Goal: Task Accomplishment & Management: Use online tool/utility

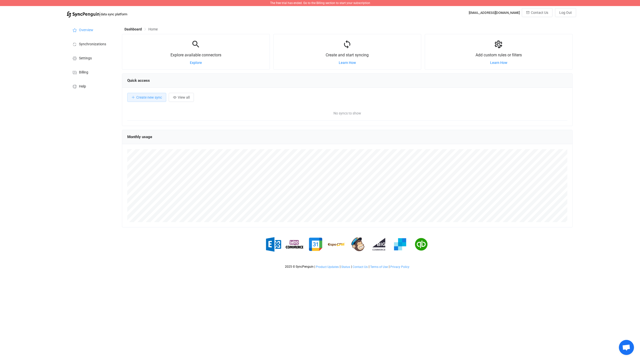
scroll to position [98, 451]
click at [147, 97] on span "Create new sync" at bounding box center [149, 97] width 26 height 4
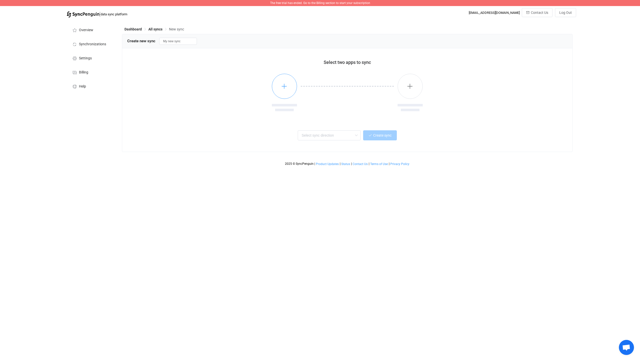
click at [286, 87] on icon "button" at bounding box center [284, 86] width 6 height 6
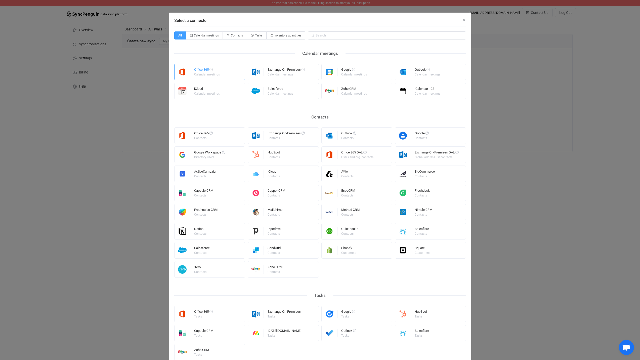
click at [198, 72] on div "Office 365" at bounding box center [207, 70] width 26 height 5
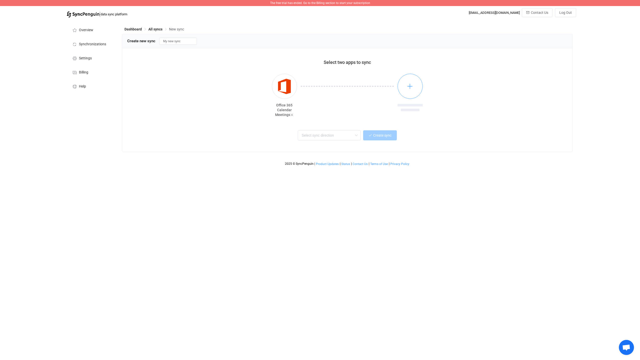
click at [413, 81] on button "button" at bounding box center [410, 86] width 25 height 25
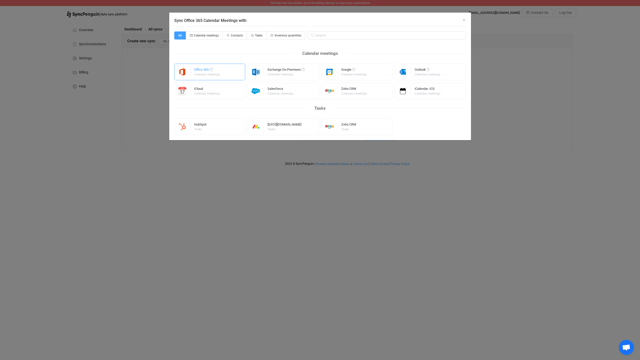
click at [197, 70] on div "Office 365" at bounding box center [207, 70] width 26 height 5
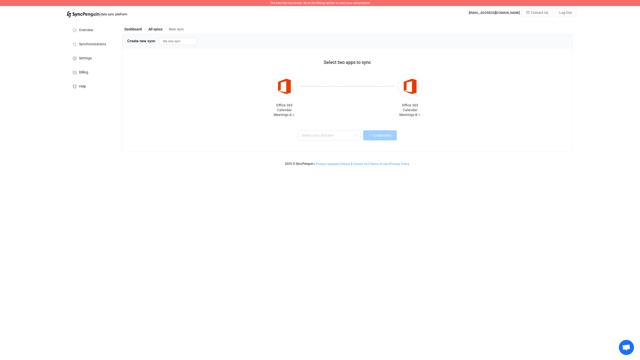
click at [347, 126] on div "Select two apps to sync Office 365 Calendar Meetings A Office 365 Calendar Meet…" at bounding box center [347, 99] width 450 height 103
click at [347, 132] on input "text" at bounding box center [329, 135] width 63 height 10
click at [331, 177] on div "One → Many" at bounding box center [335, 176] width 65 height 7
type input "One → Many"
click at [387, 139] on button "Create sync" at bounding box center [380, 135] width 34 height 10
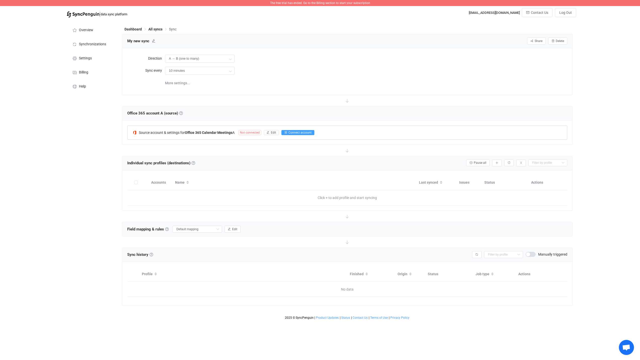
click at [297, 133] on span "Connect account" at bounding box center [300, 133] width 23 height 4
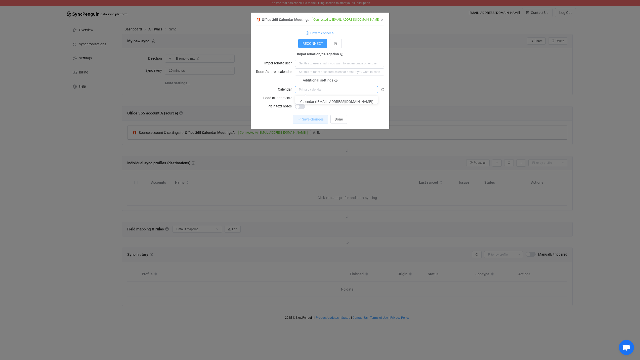
click at [351, 89] on input "dialog" at bounding box center [336, 89] width 83 height 7
click at [346, 100] on li "Calendar (Viti@fagfelogin.is)" at bounding box center [338, 101] width 86 height 9
type input "Calendar (Viti@fagfelogin.is)"
click at [314, 120] on span "Save changes" at bounding box center [309, 119] width 22 height 4
click at [339, 119] on span "Done" at bounding box center [339, 119] width 8 height 4
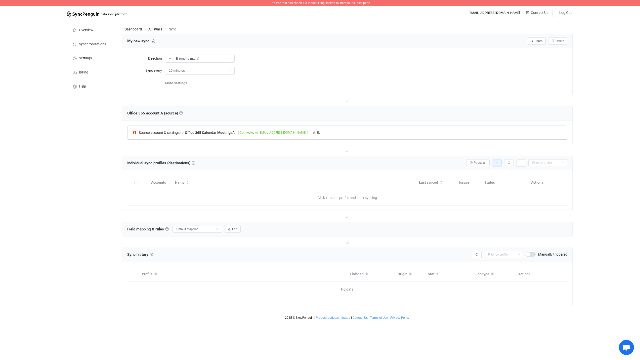
click at [497, 162] on icon "button" at bounding box center [497, 163] width 3 height 3
click at [476, 177] on li "Add manually…" at bounding box center [479, 176] width 43 height 9
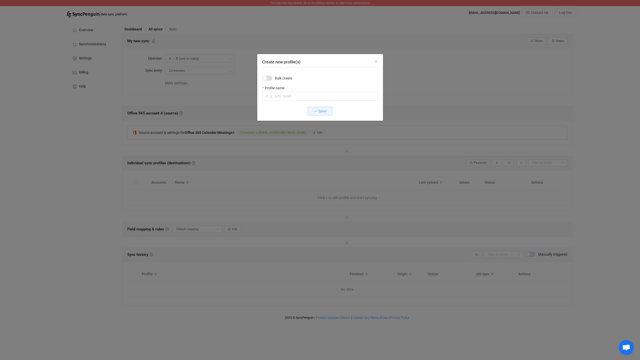
click at [266, 79] on span "Create new profile(s)" at bounding box center [267, 78] width 10 height 5
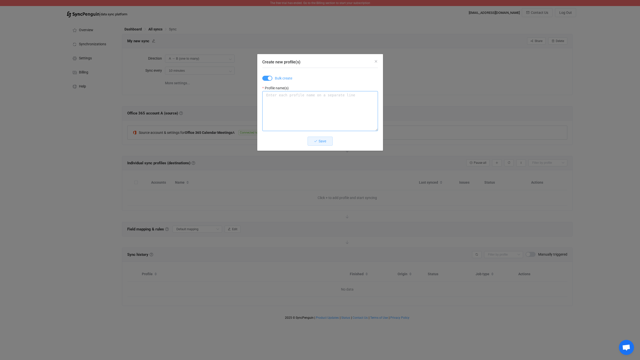
click at [288, 101] on textarea "Create new profile(s)" at bounding box center [320, 111] width 116 height 40
click at [267, 76] on span "Create new profile(s)" at bounding box center [267, 78] width 10 height 5
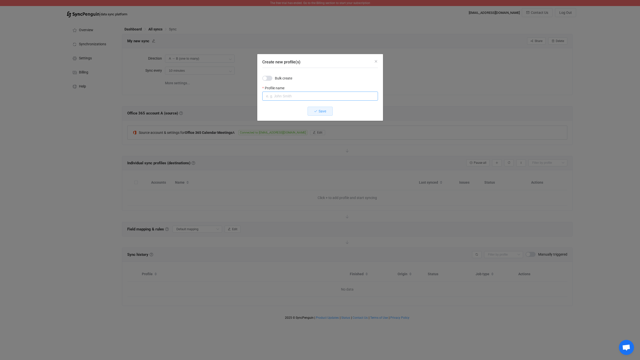
click at [293, 96] on input "Create new profile(s)" at bounding box center [320, 96] width 116 height 9
type input "FIT Víti"
click at [321, 111] on span "Save" at bounding box center [323, 111] width 8 height 4
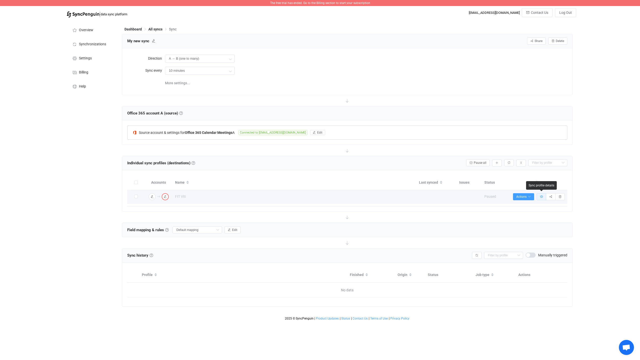
click at [540, 196] on button "button" at bounding box center [542, 196] width 10 height 7
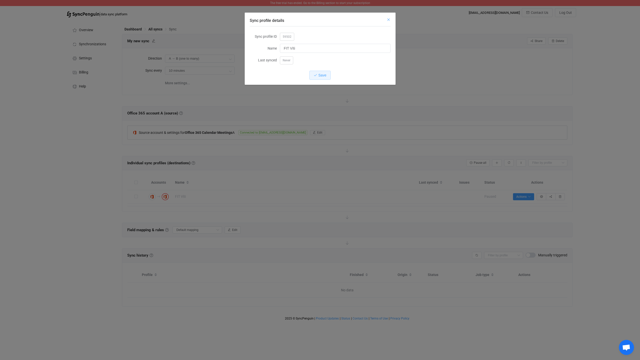
click at [389, 20] on icon "Close" at bounding box center [389, 20] width 4 height 4
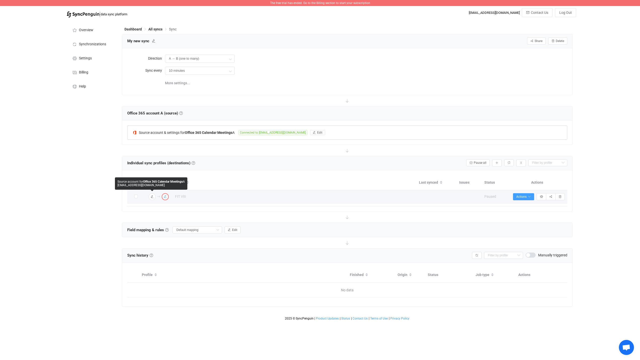
click at [168, 196] on button "button" at bounding box center [165, 196] width 7 height 7
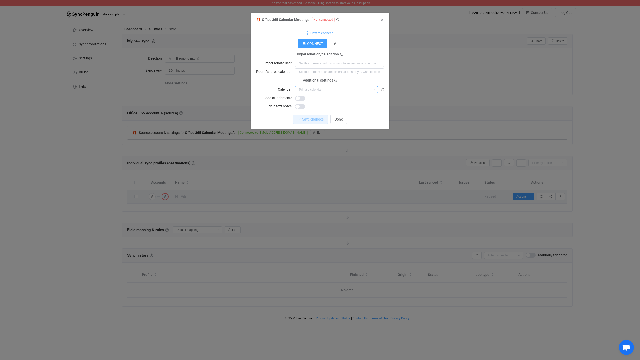
click at [331, 90] on input "dialog" at bounding box center [336, 89] width 83 height 7
click at [316, 44] on span "CONNECT" at bounding box center [315, 44] width 16 height 4
click at [327, 89] on input "dialog" at bounding box center [336, 89] width 83 height 7
click at [326, 101] on span "Calendar (viti@fit.is)" at bounding box center [336, 102] width 73 height 4
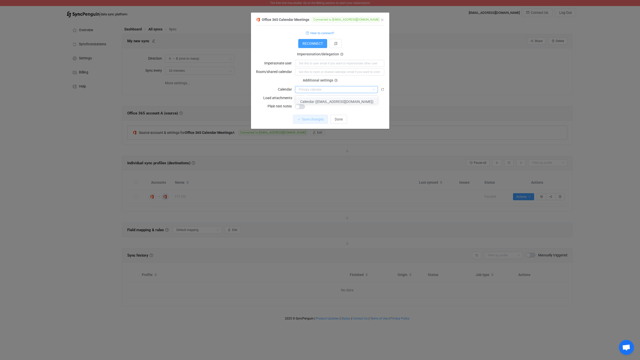
type input "Calendar (viti@fit.is)"
click at [302, 119] on span "Save changes" at bounding box center [309, 119] width 22 height 4
click at [335, 120] on span "Done" at bounding box center [339, 119] width 8 height 4
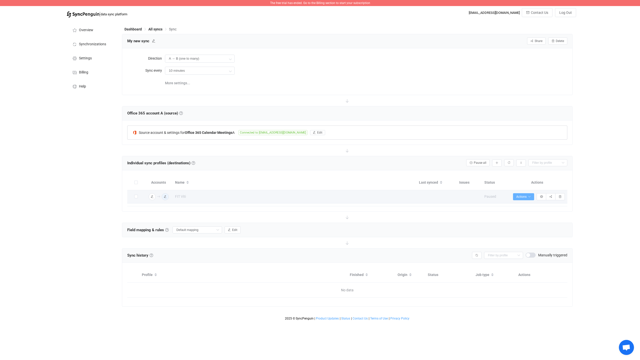
click at [528, 195] on icon "button" at bounding box center [529, 196] width 3 height 3
click at [605, 190] on div "The free trial has ended. Go to the Billing section to start your subscription …" at bounding box center [320, 161] width 640 height 323
click at [496, 163] on icon "button" at bounding box center [497, 163] width 3 height 3
click at [477, 175] on li "Add manually…" at bounding box center [479, 176] width 43 height 9
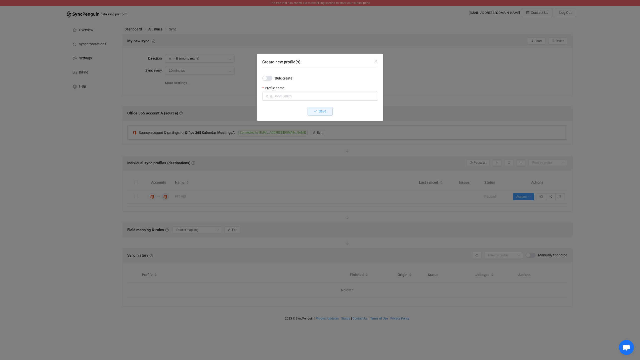
click at [270, 77] on span "Create new profile(s)" at bounding box center [267, 78] width 10 height 5
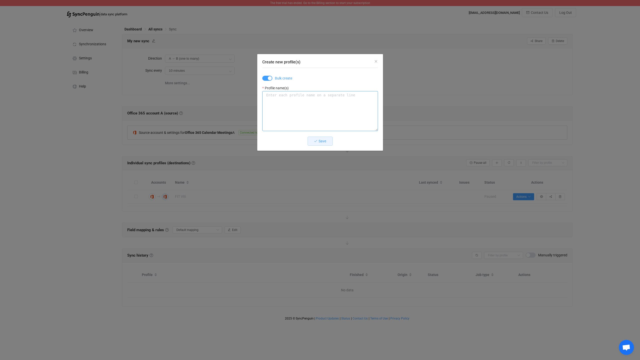
click at [290, 97] on textarea "Create new profile(s)" at bounding box center [320, 111] width 116 height 40
type textarea "Samiðn víti Byggiðn Víti"
click at [323, 142] on span "Save" at bounding box center [323, 141] width 8 height 4
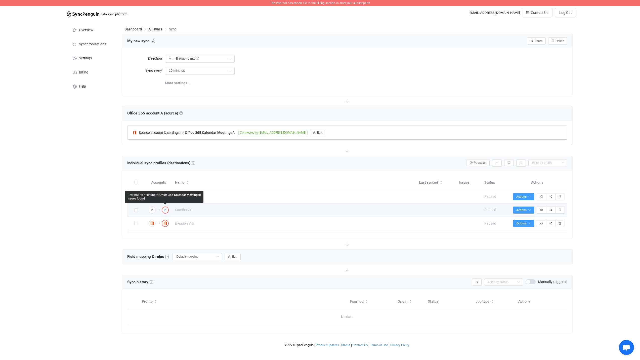
click at [165, 209] on icon "button" at bounding box center [165, 210] width 3 height 3
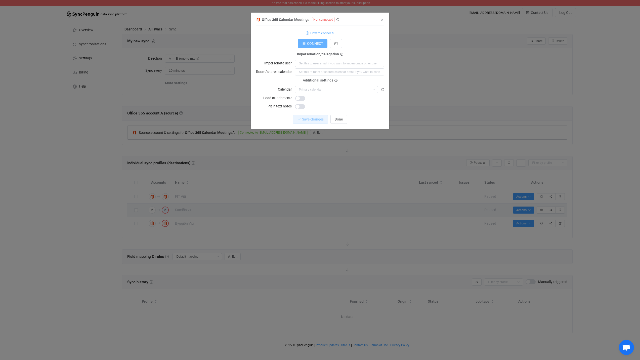
click at [311, 46] on button "CONNECT" at bounding box center [312, 43] width 29 height 9
click at [382, 20] on icon "Close" at bounding box center [382, 20] width 4 height 4
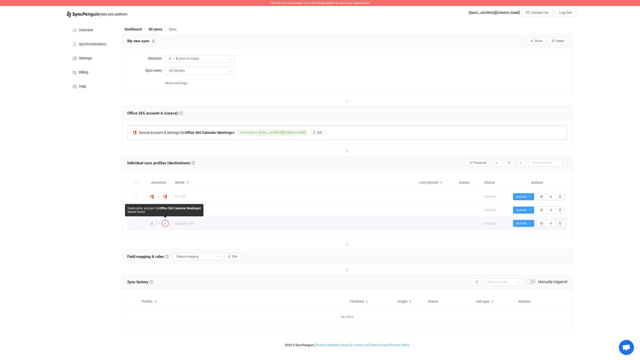
click at [166, 222] on icon "button" at bounding box center [165, 223] width 3 height 3
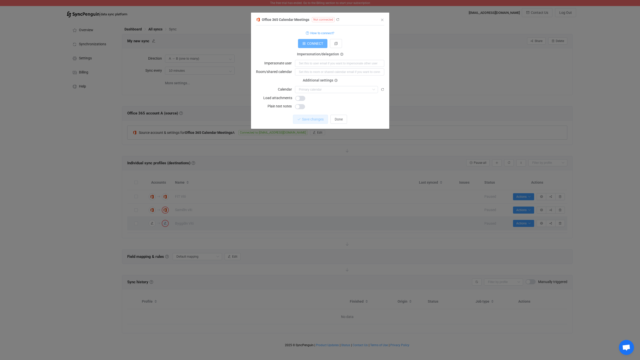
click at [311, 42] on span "CONNECT" at bounding box center [315, 44] width 16 height 4
click at [319, 90] on input "dialog" at bounding box center [336, 89] width 83 height 7
click at [319, 102] on span "Calendar (viti@byggidn.is)" at bounding box center [336, 102] width 73 height 4
type input "Calendar (viti@byggidn.is)"
click at [310, 119] on span "Save changes" at bounding box center [309, 119] width 22 height 4
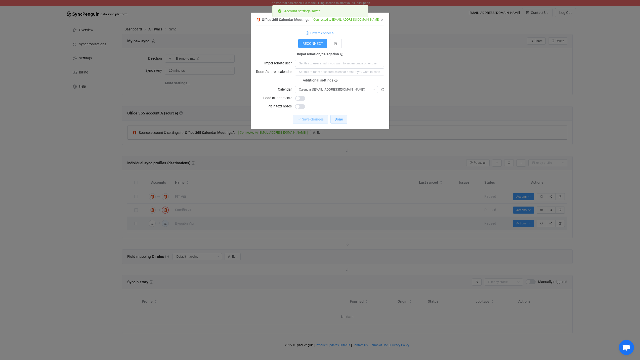
click at [343, 118] on button "Done" at bounding box center [339, 119] width 17 height 9
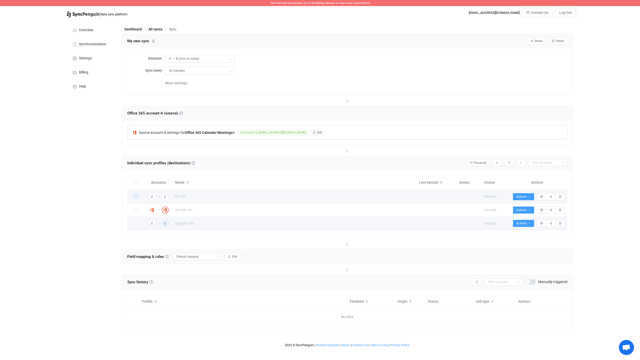
click at [137, 196] on span at bounding box center [136, 197] width 4 height 4
click at [136, 196] on span at bounding box center [136, 197] width 4 height 4
click at [522, 162] on icon "button" at bounding box center [521, 163] width 3 height 3
click at [350, 161] on div "Individual sync profiles (destinations) Sync profiles Individual sync profiles …" at bounding box center [347, 163] width 440 height 8
click at [317, 131] on span "Edit" at bounding box center [319, 133] width 5 height 4
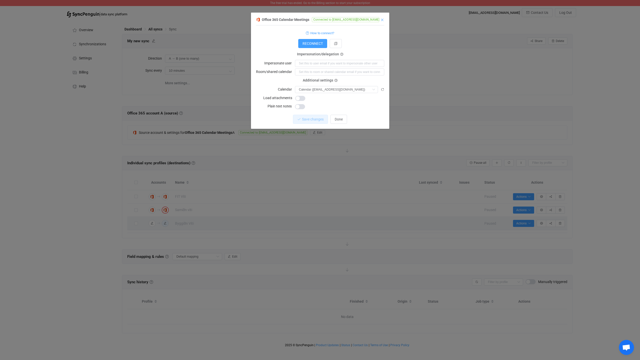
click at [381, 19] on icon "Close" at bounding box center [382, 20] width 4 height 4
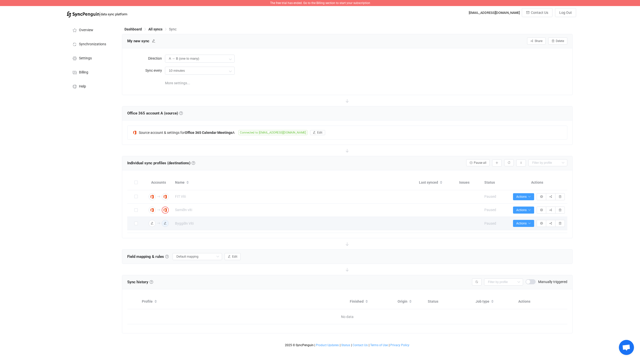
click at [176, 82] on span "More settings..." at bounding box center [177, 83] width 25 height 10
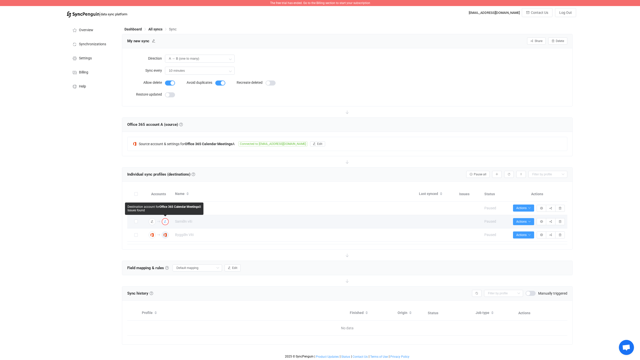
click at [166, 222] on icon "button" at bounding box center [165, 221] width 3 height 3
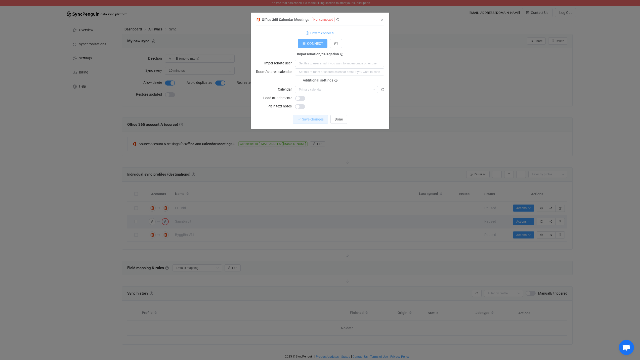
click at [304, 45] on icon "dialog" at bounding box center [304, 44] width 4 height 4
